Goal: Information Seeking & Learning: Find contact information

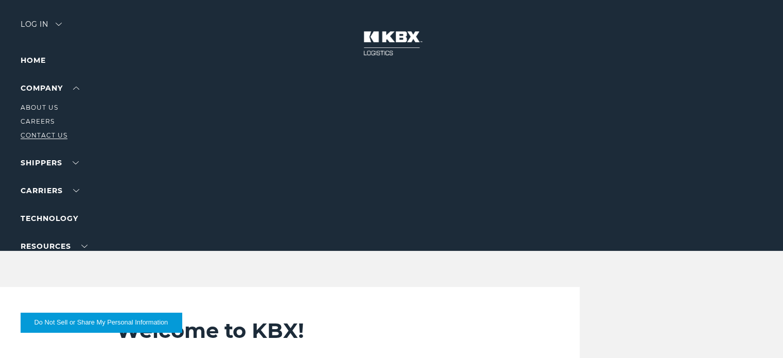
click at [46, 135] on link "Contact Us" at bounding box center [44, 135] width 47 height 8
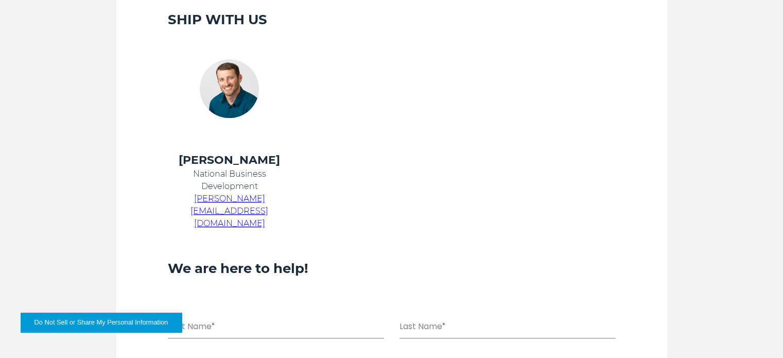
scroll to position [566, 0]
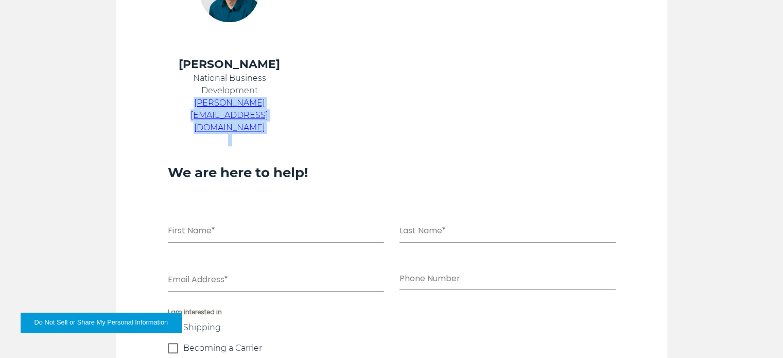
drag, startPoint x: 314, startPoint y: 100, endPoint x: 167, endPoint y: 102, distance: 146.8
click at [167, 102] on tr "[PERSON_NAME] National Business Development [PERSON_NAME][EMAIL_ADDRESS][DOMAIN…" at bounding box center [379, 102] width 448 height 90
copy tr "[PERSON_NAME][EMAIL_ADDRESS][DOMAIN_NAME]"
drag, startPoint x: 361, startPoint y: 142, endPoint x: 330, endPoint y: 132, distance: 32.9
click at [360, 164] on h3 "We are here to help!" at bounding box center [392, 173] width 448 height 18
